Goal: Information Seeking & Learning: Learn about a topic

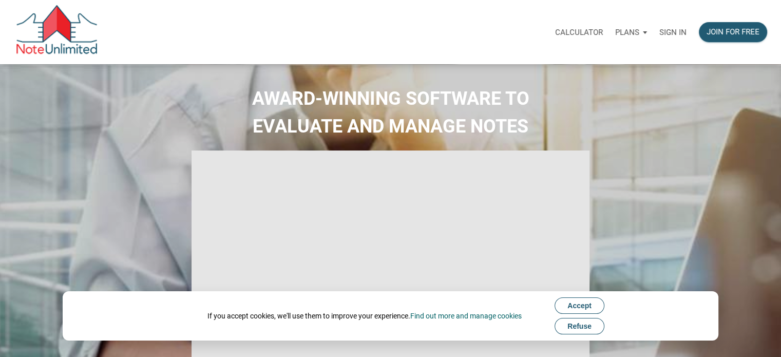
click at [677, 33] on p "Sign in" at bounding box center [673, 32] width 27 height 9
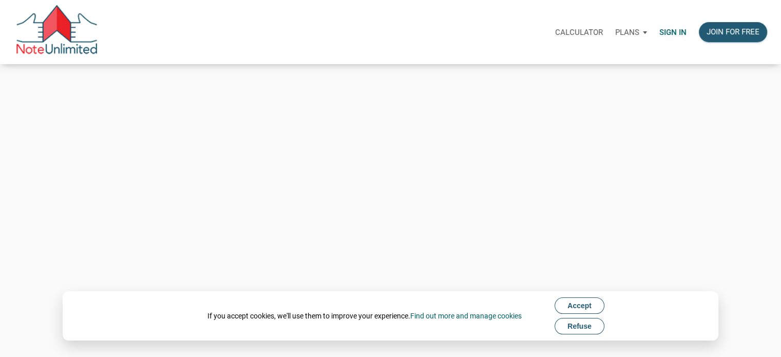
type input "[PERSON_NAME][EMAIL_ADDRESS][DOMAIN_NAME]"
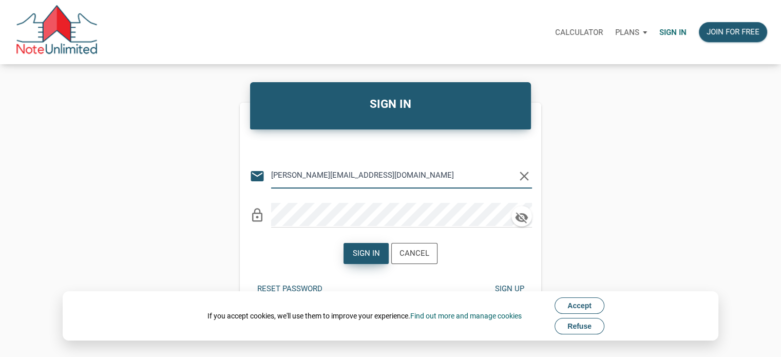
click at [368, 256] on div "Sign in" at bounding box center [366, 254] width 27 height 12
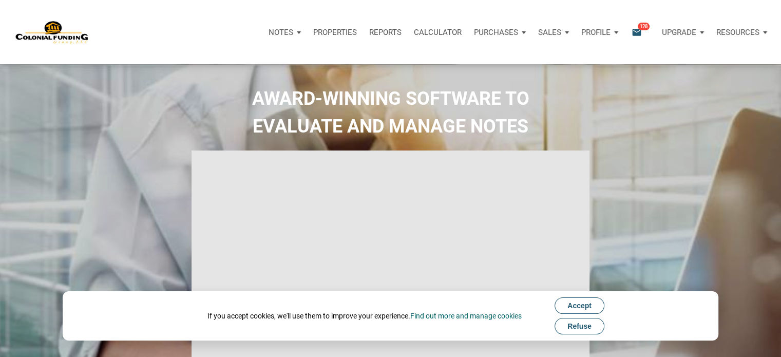
type input "Introduction to new features"
select select
click at [638, 34] on icon "email" at bounding box center [637, 32] width 12 height 12
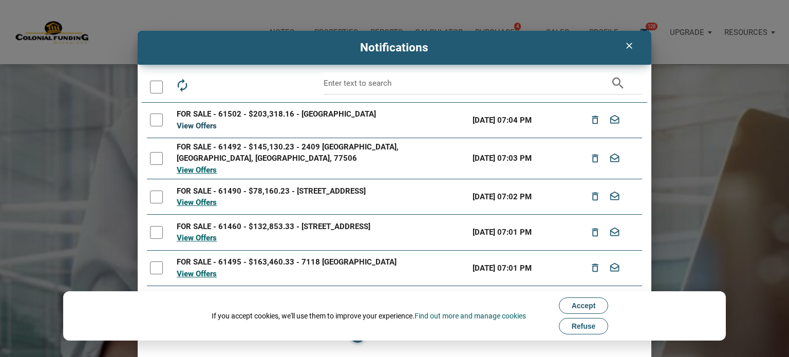
click at [195, 127] on link "View Offers" at bounding box center [197, 125] width 40 height 9
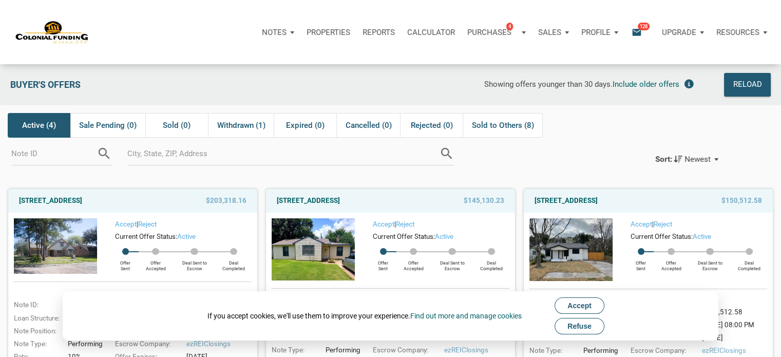
click at [575, 328] on span "Refuse" at bounding box center [580, 326] width 24 height 8
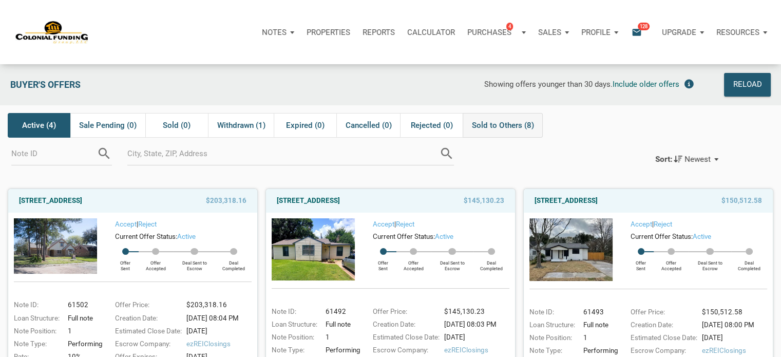
click at [492, 131] on span "Sold to Others (8)" at bounding box center [503, 125] width 62 height 12
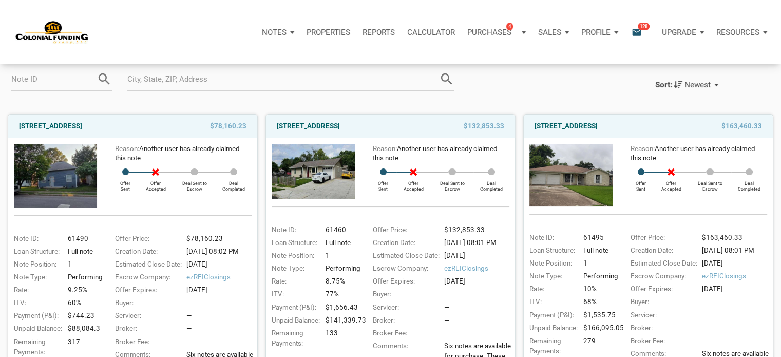
scroll to position [68, 0]
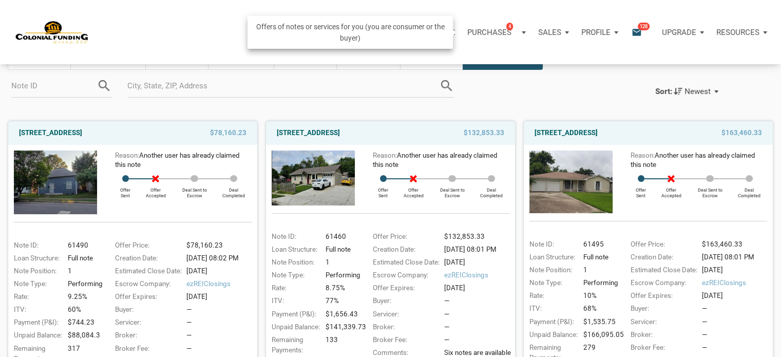
click at [525, 34] on div "Purchases 4" at bounding box center [496, 32] width 71 height 31
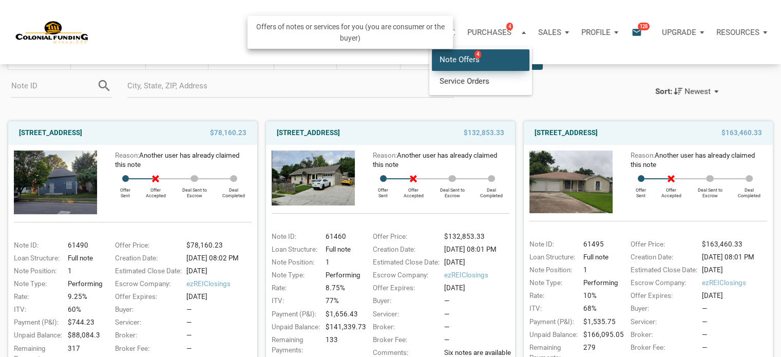
click at [483, 59] on link "Note Offers 4" at bounding box center [481, 59] width 98 height 21
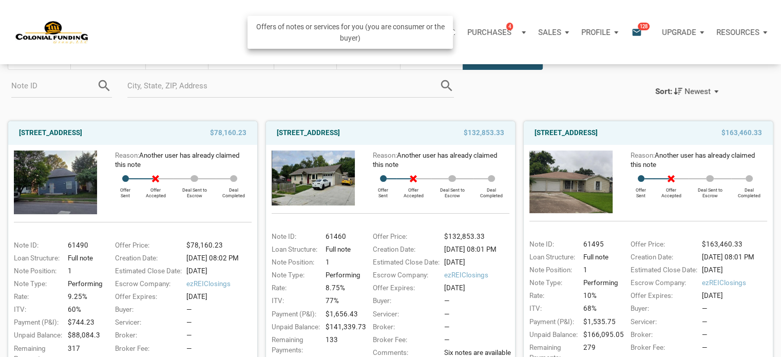
click at [493, 34] on p "Purchases" at bounding box center [490, 32] width 44 height 9
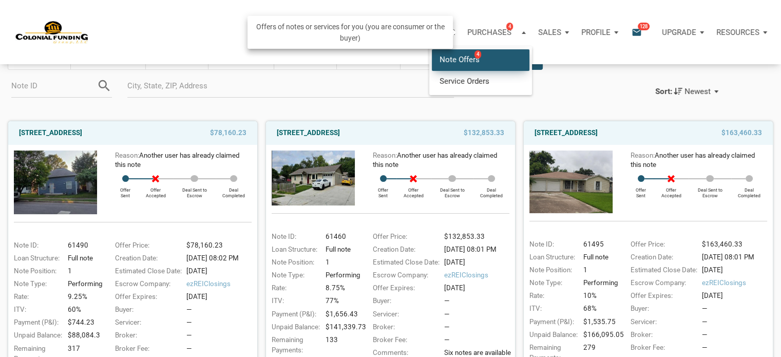
click at [466, 57] on link "Note Offers 4" at bounding box center [481, 59] width 98 height 21
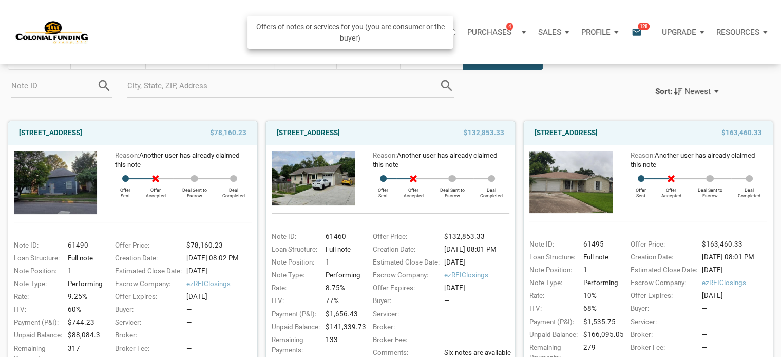
click at [489, 32] on p "Purchases" at bounding box center [490, 32] width 44 height 9
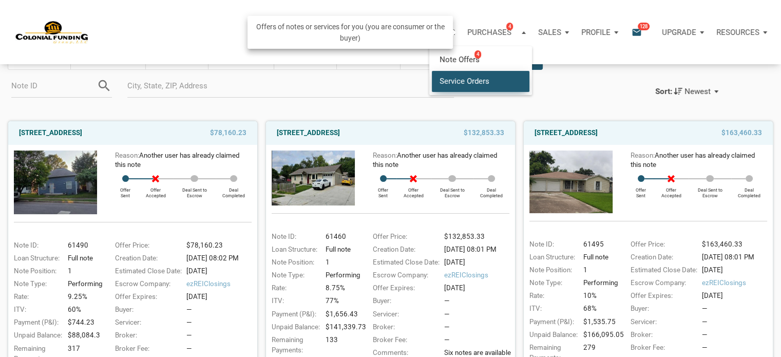
click at [477, 84] on link "Service Orders" at bounding box center [481, 80] width 98 height 21
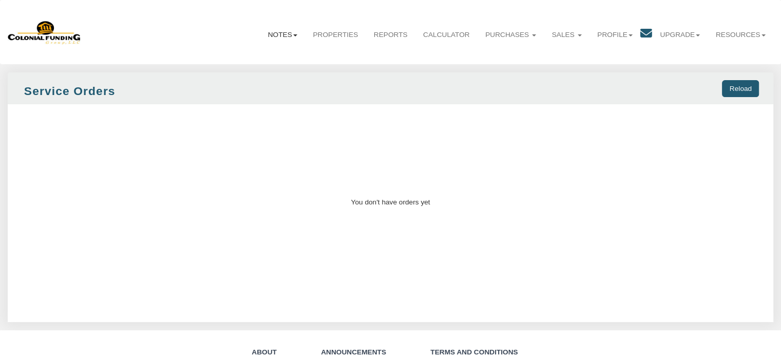
click at [274, 32] on link "Notes" at bounding box center [282, 35] width 45 height 26
click at [235, 55] on link "Dashboard" at bounding box center [259, 57] width 90 height 13
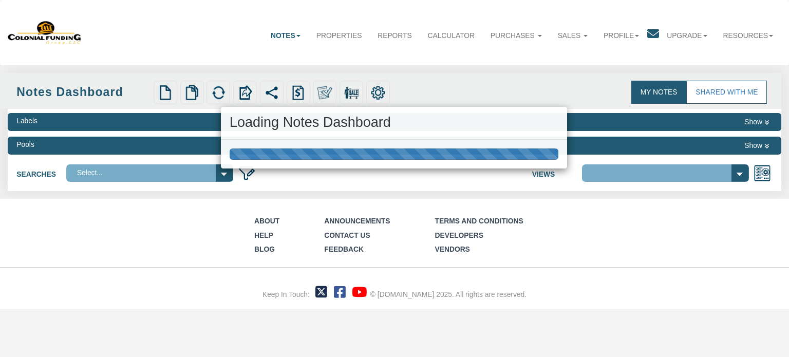
select select "316"
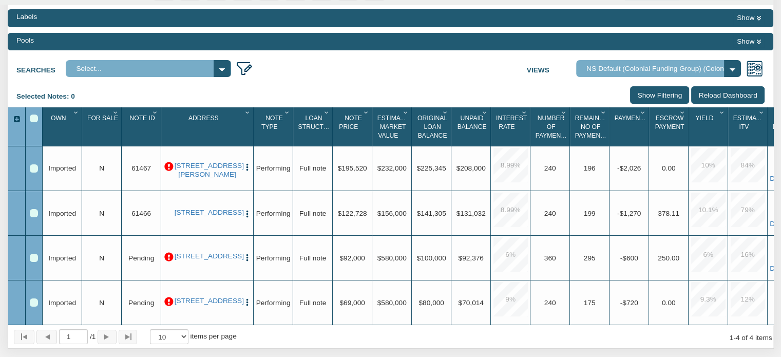
scroll to position [192, 0]
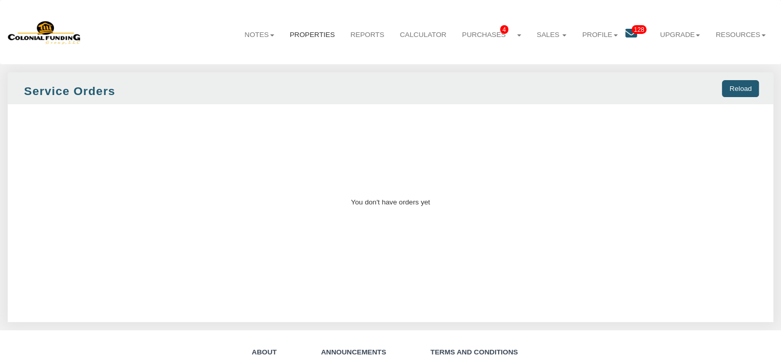
click at [313, 30] on link "Properties" at bounding box center [312, 35] width 61 height 26
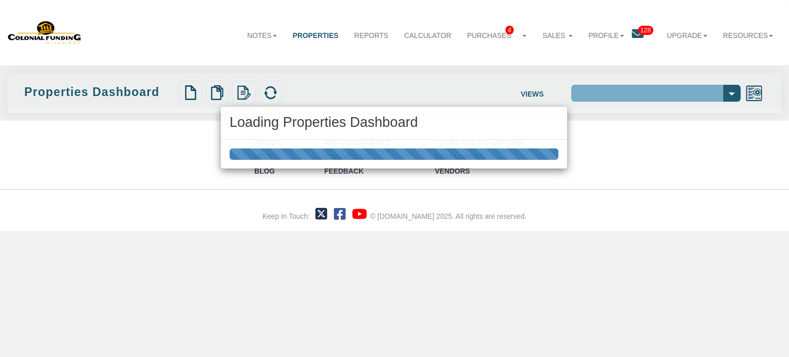
select select "138"
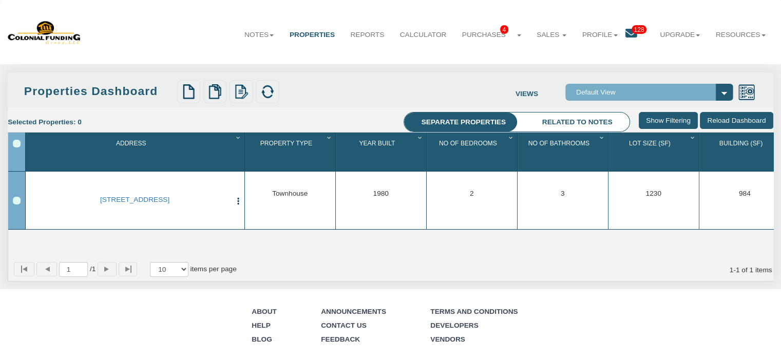
click at [626, 30] on icon at bounding box center [632, 34] width 12 height 12
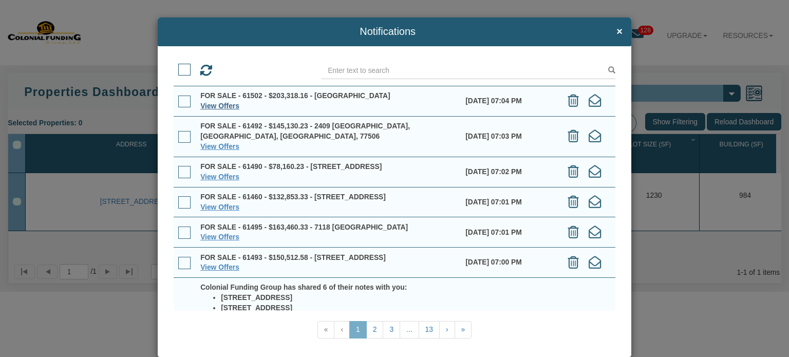
click at [226, 104] on link "View Offers" at bounding box center [219, 106] width 39 height 8
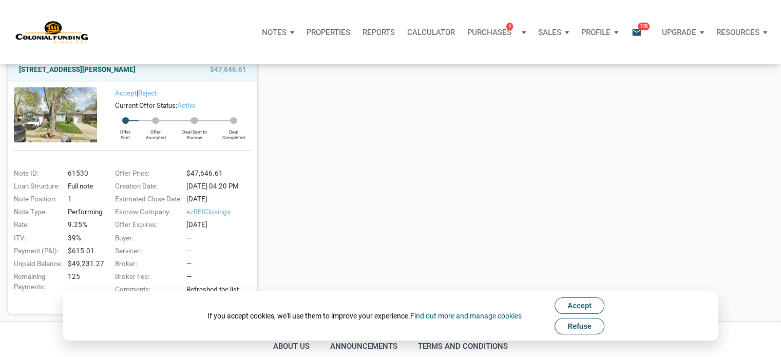
scroll to position [499, 0]
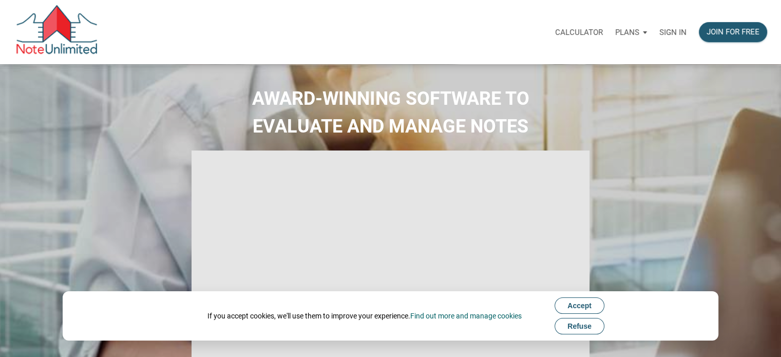
click at [678, 35] on p "Sign in" at bounding box center [673, 32] width 27 height 9
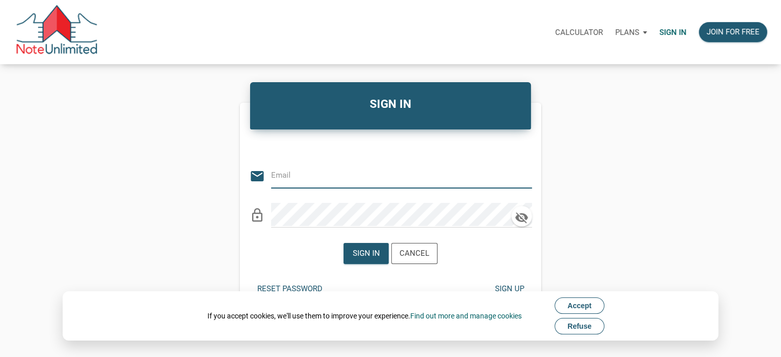
type input "[PERSON_NAME][EMAIL_ADDRESS][DOMAIN_NAME]"
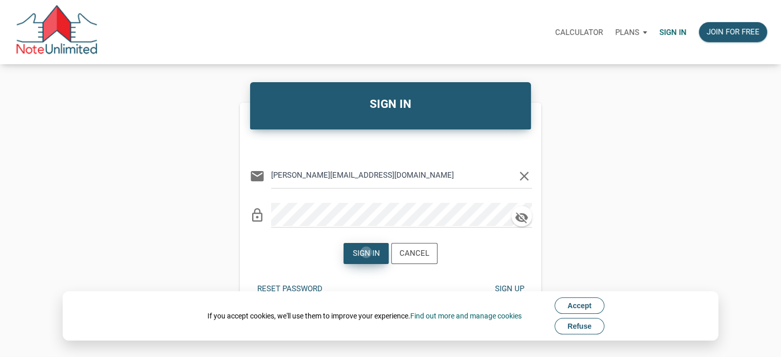
click at [367, 252] on div "Sign in" at bounding box center [366, 254] width 27 height 12
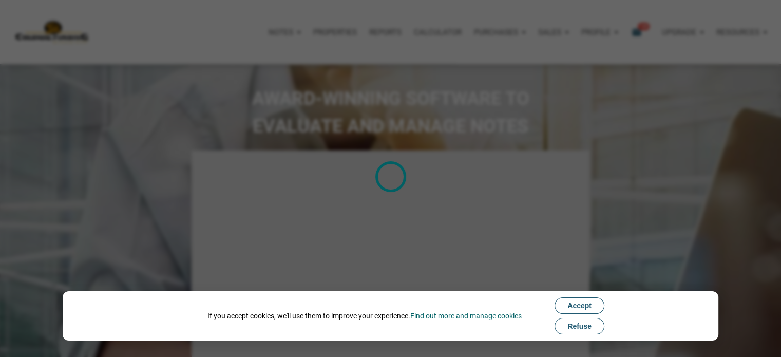
type input "Introduction to new features"
select select
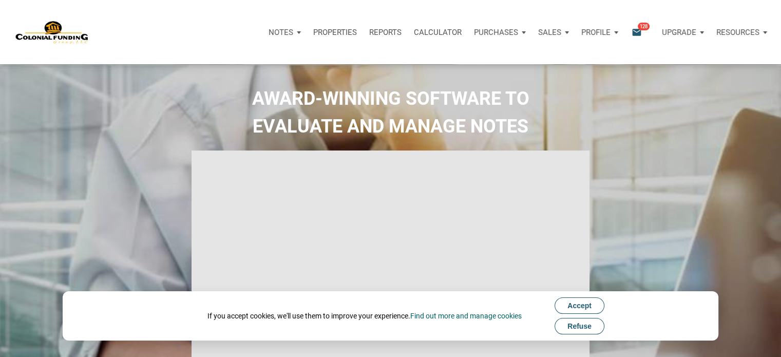
click at [593, 332] on button "Refuse" at bounding box center [580, 326] width 50 height 16
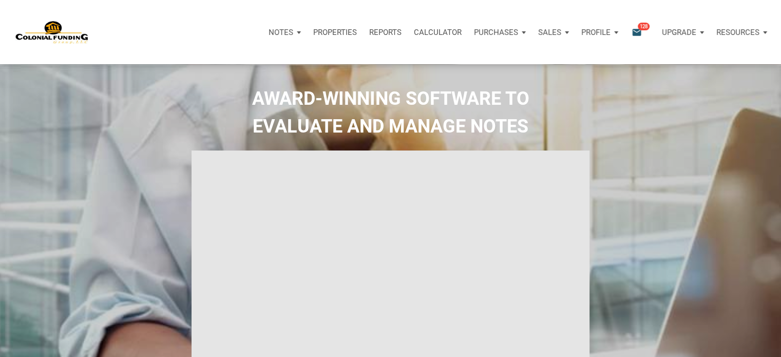
click at [634, 28] on icon "email" at bounding box center [637, 32] width 12 height 12
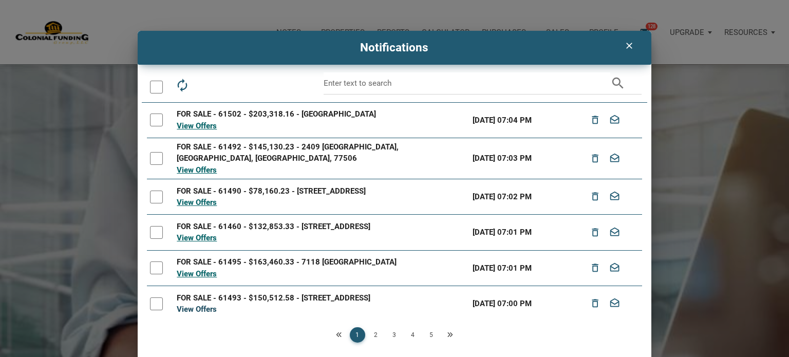
click at [210, 308] on link "View Offers" at bounding box center [197, 309] width 40 height 9
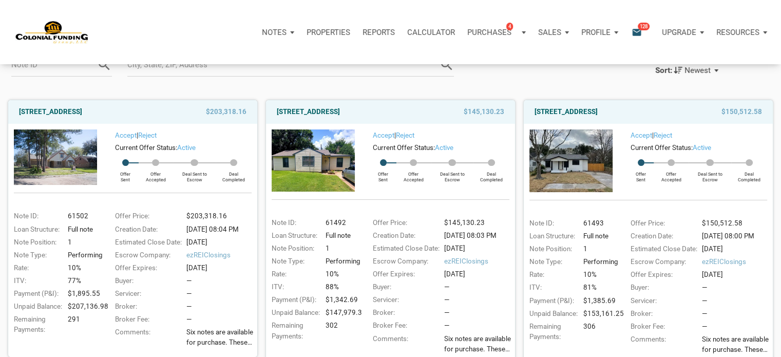
scroll to position [103, 0]
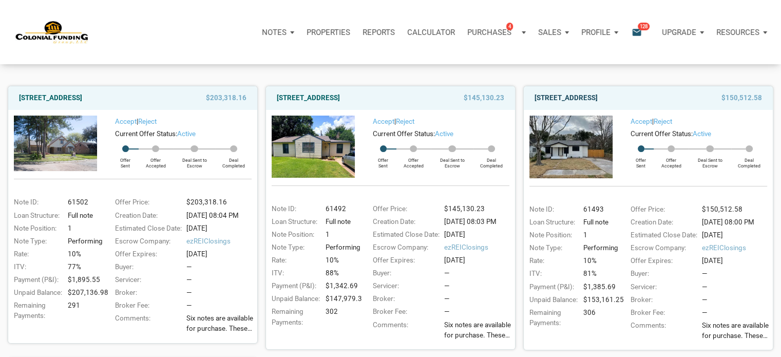
click at [591, 97] on link "[STREET_ADDRESS]" at bounding box center [566, 98] width 63 height 12
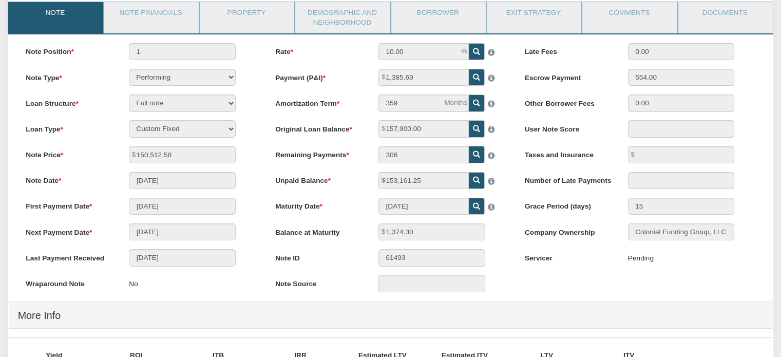
scroll to position [34, 0]
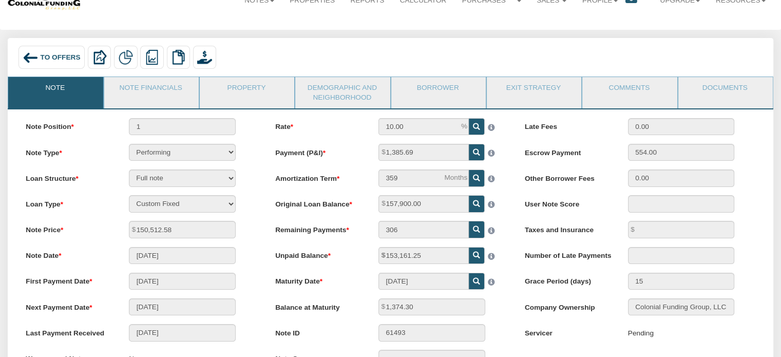
drag, startPoint x: 151, startPoint y: 88, endPoint x: 368, endPoint y: 137, distance: 222.7
click at [151, 88] on link "Note Financials" at bounding box center [151, 90] width 94 height 26
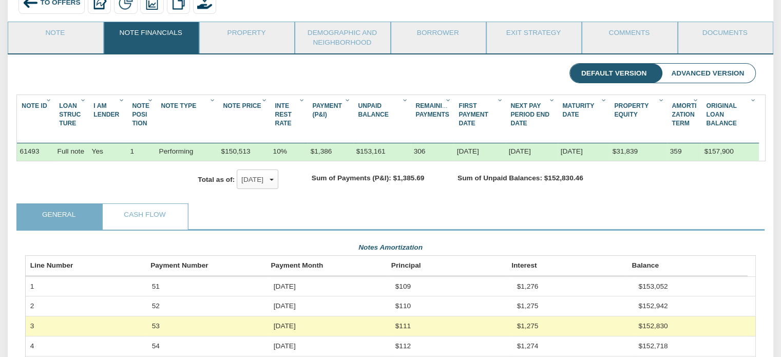
scroll to position [62, 0]
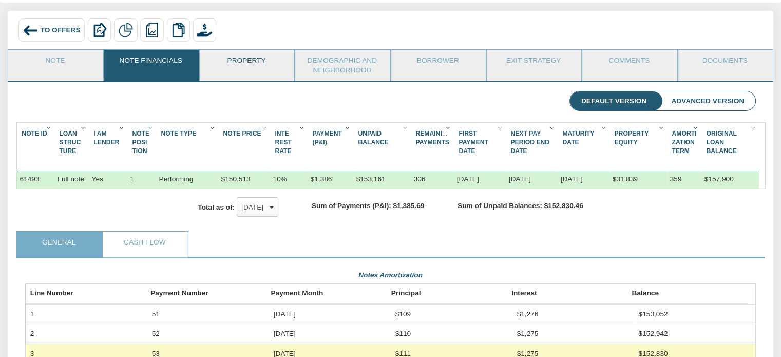
click at [255, 55] on link "Property" at bounding box center [247, 63] width 94 height 26
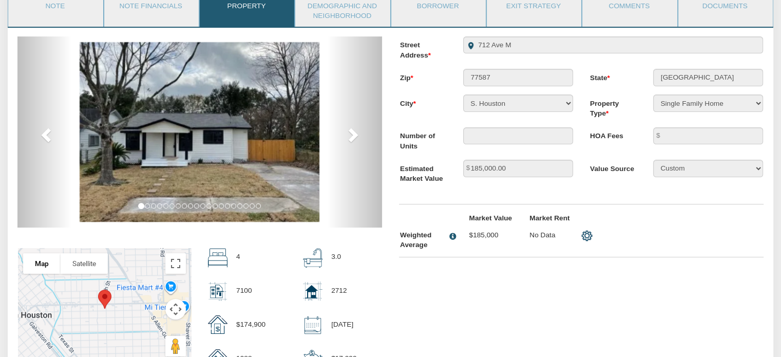
scroll to position [103, 0]
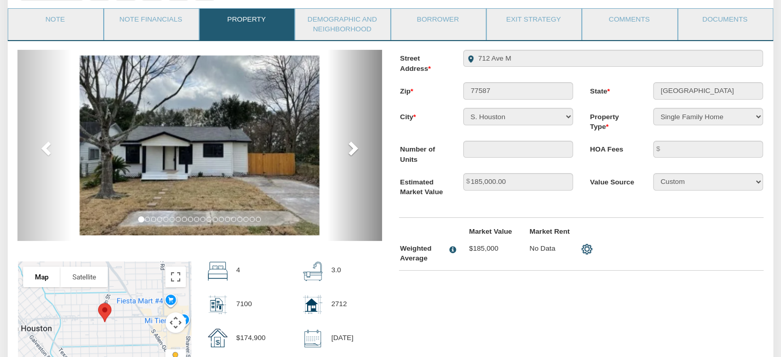
click at [356, 146] on span at bounding box center [352, 147] width 15 height 15
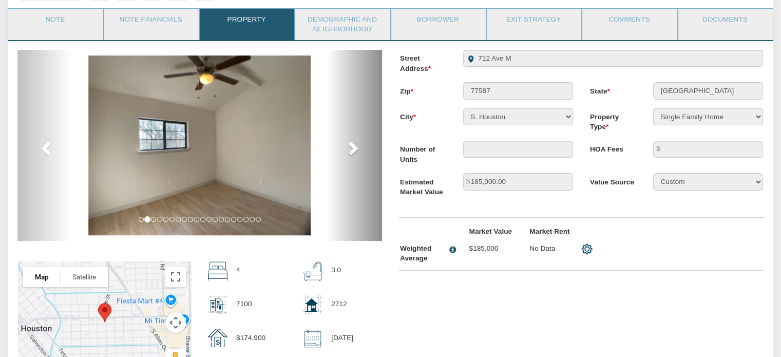
click at [356, 146] on span at bounding box center [352, 147] width 15 height 15
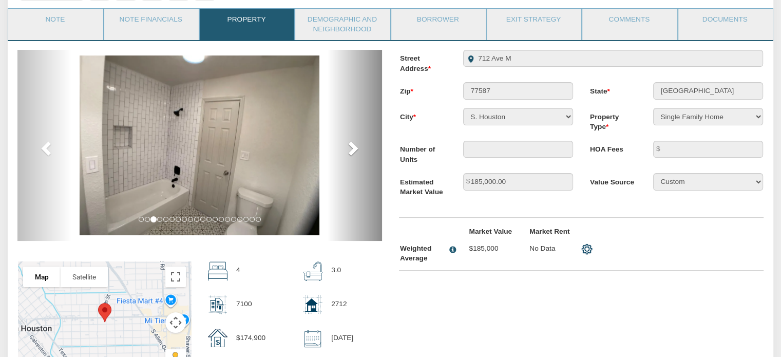
click at [356, 146] on span at bounding box center [352, 147] width 15 height 15
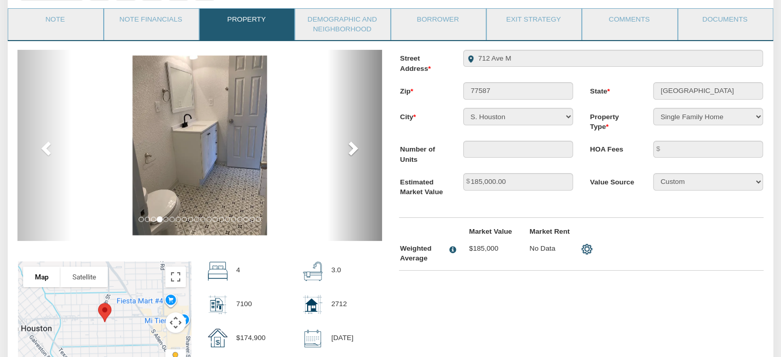
click at [356, 146] on span at bounding box center [352, 147] width 15 height 15
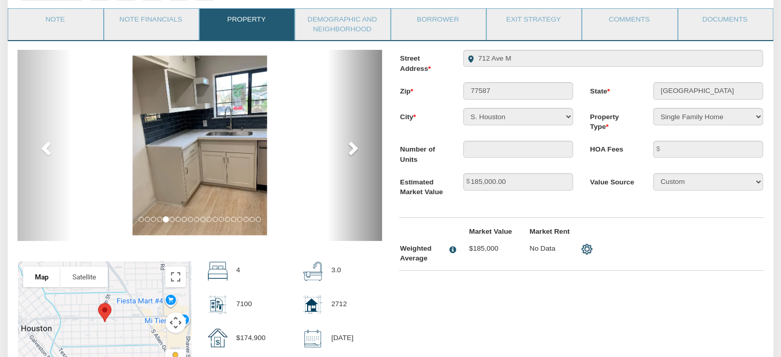
click at [356, 146] on span at bounding box center [352, 147] width 15 height 15
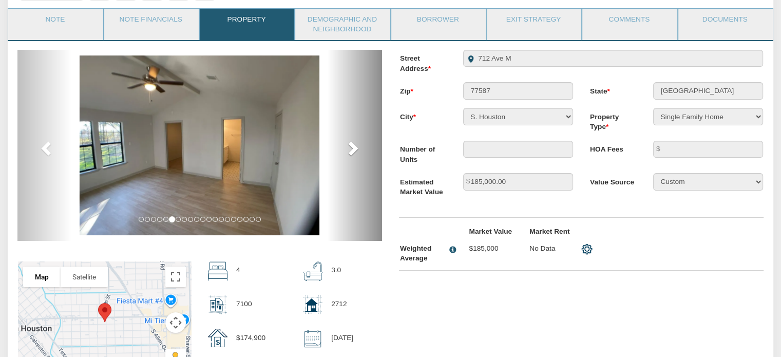
click at [356, 146] on span at bounding box center [352, 147] width 15 height 15
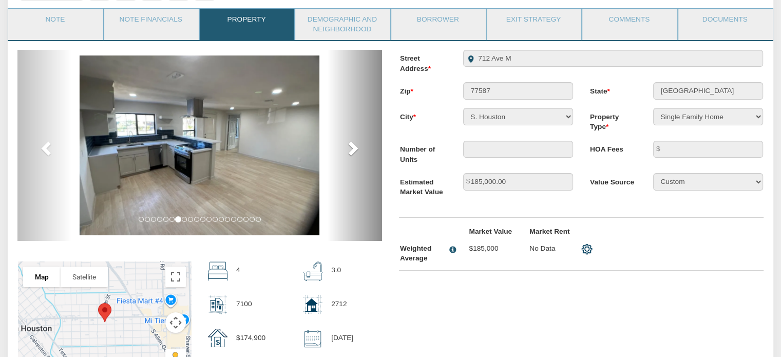
click at [356, 146] on span at bounding box center [352, 147] width 15 height 15
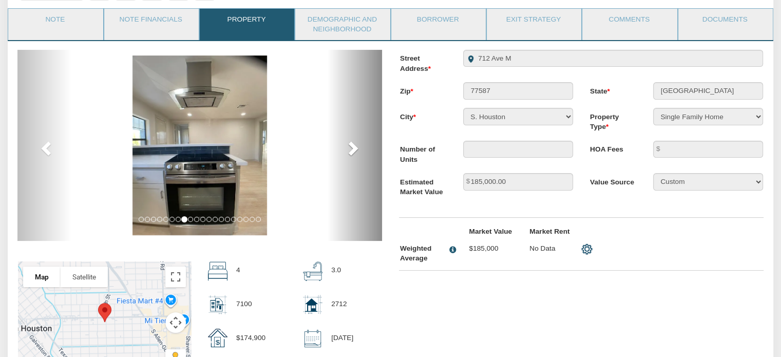
click at [356, 146] on span at bounding box center [352, 147] width 15 height 15
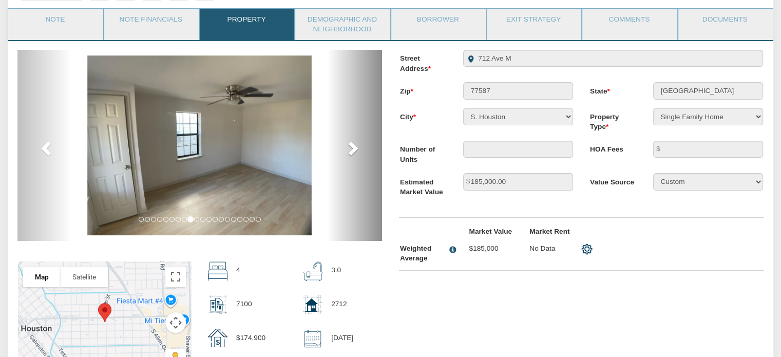
click at [356, 146] on span at bounding box center [352, 147] width 15 height 15
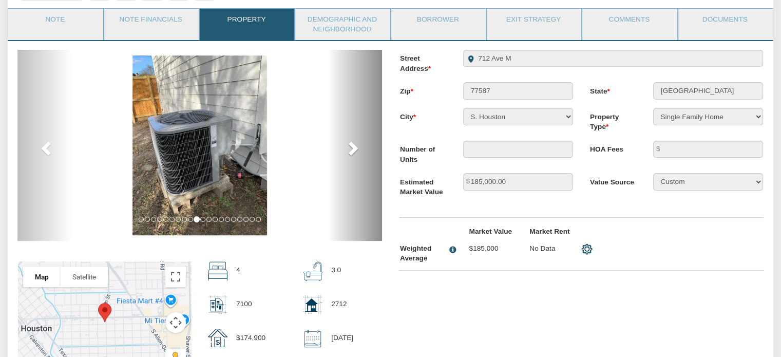
click at [356, 146] on span at bounding box center [352, 147] width 15 height 15
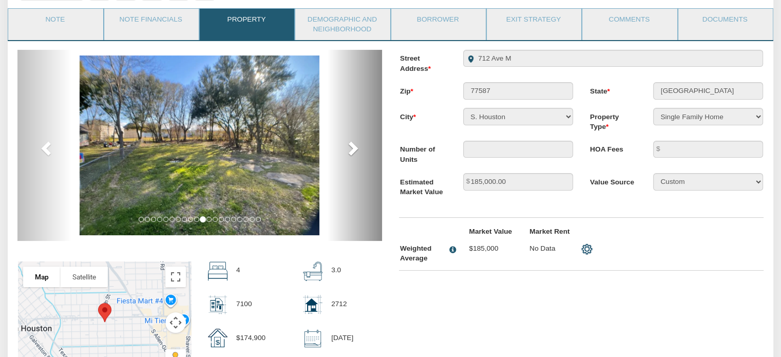
click at [356, 146] on span at bounding box center [352, 147] width 15 height 15
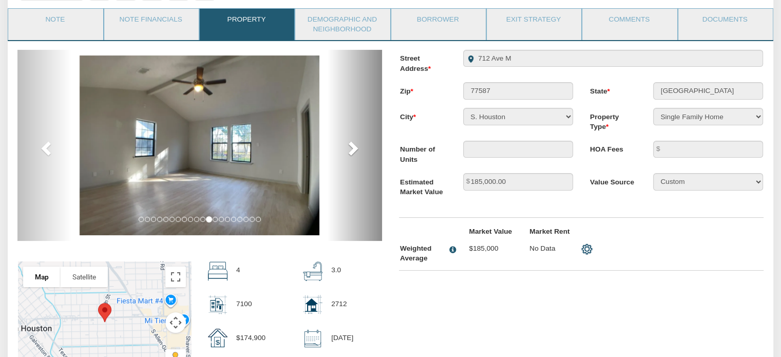
click at [356, 146] on span at bounding box center [352, 147] width 15 height 15
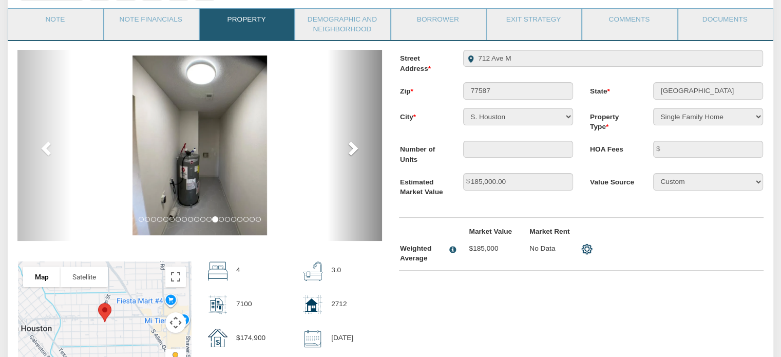
click at [356, 146] on span at bounding box center [352, 147] width 15 height 15
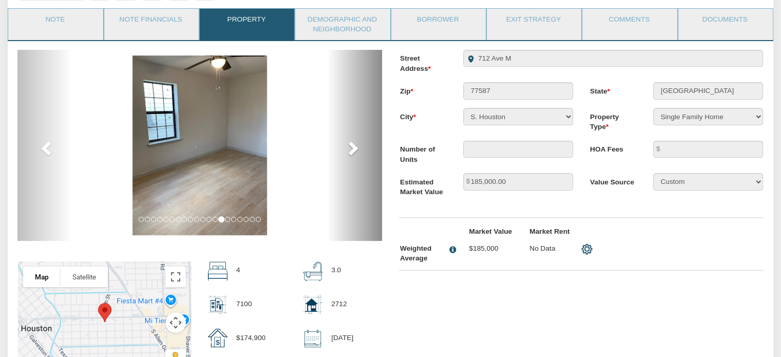
click at [356, 146] on span at bounding box center [352, 147] width 15 height 15
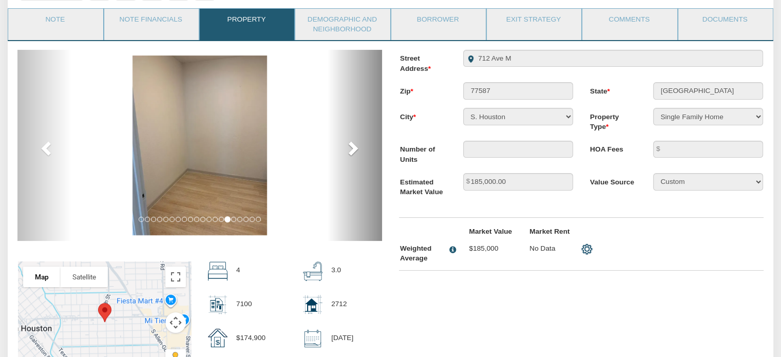
click at [356, 146] on span at bounding box center [352, 147] width 15 height 15
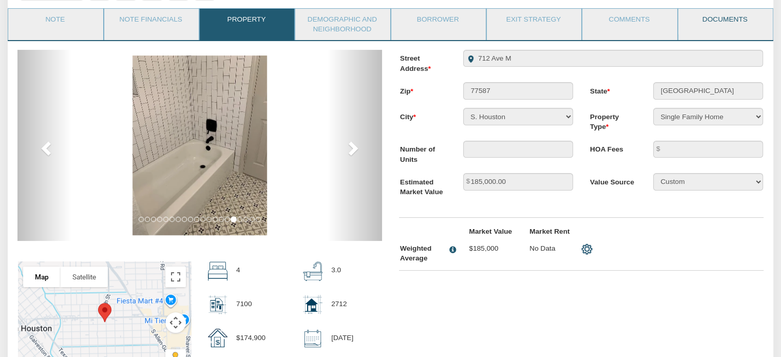
click at [715, 21] on link "Documents" at bounding box center [726, 22] width 94 height 26
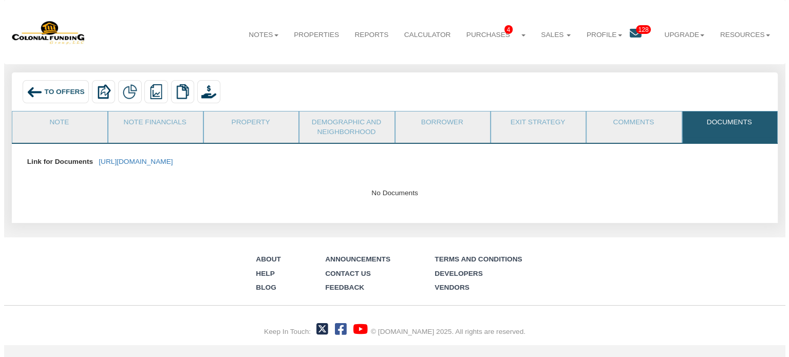
scroll to position [0, 0]
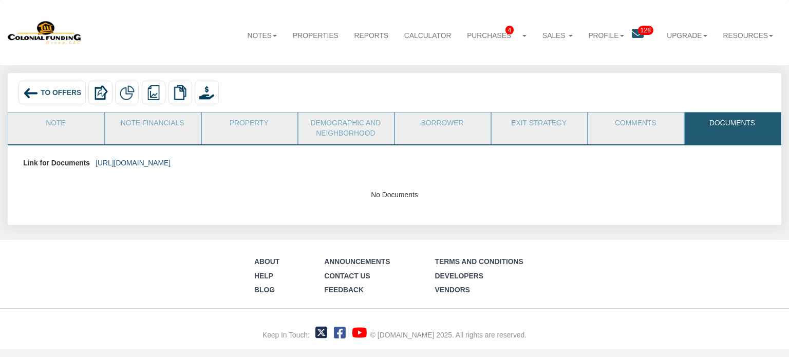
click at [171, 162] on link "https://colonialfundinggroup.sharepoint.com/:f:/s/operationsteam/Eg5p2f-ec6BFi1…" at bounding box center [133, 163] width 75 height 8
click at [64, 87] on div "To Offers" at bounding box center [51, 93] width 67 height 24
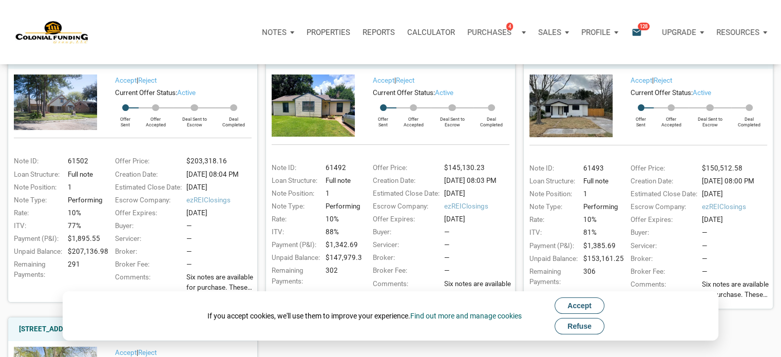
scroll to position [123, 0]
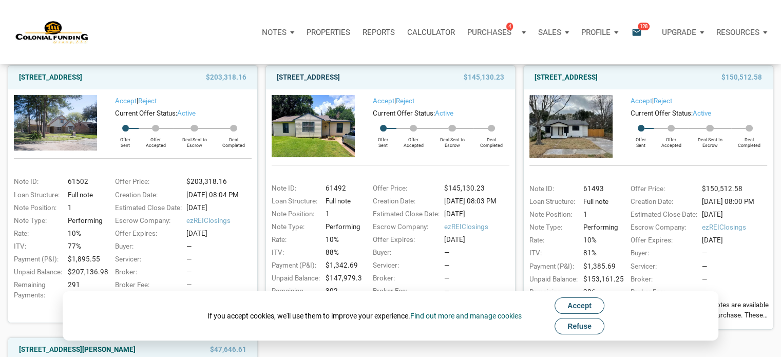
click at [340, 77] on link "2409 Morningside, Pasadena, TX, 77506" at bounding box center [308, 77] width 63 height 12
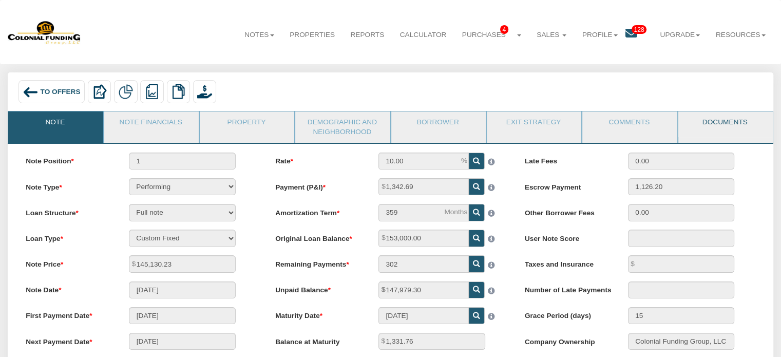
click at [720, 121] on link "Documents" at bounding box center [726, 124] width 94 height 26
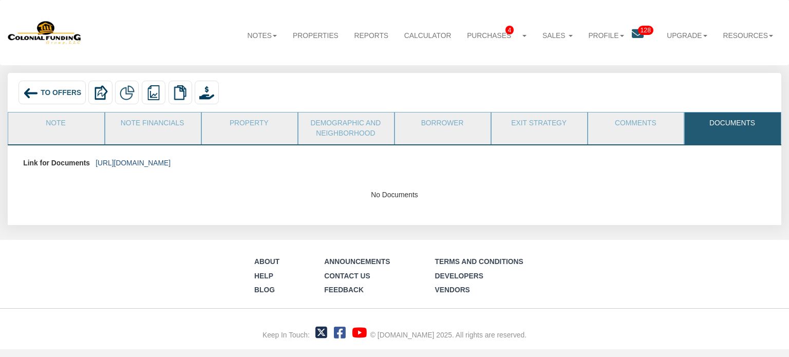
click at [171, 161] on link "[URL][DOMAIN_NAME]" at bounding box center [133, 163] width 75 height 8
click at [165, 129] on link "Note Financials" at bounding box center [152, 126] width 95 height 26
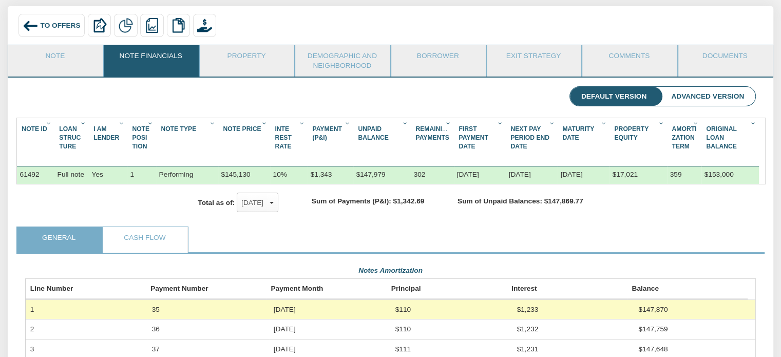
scroll to position [67, 0]
